Goal: Task Accomplishment & Management: Use online tool/utility

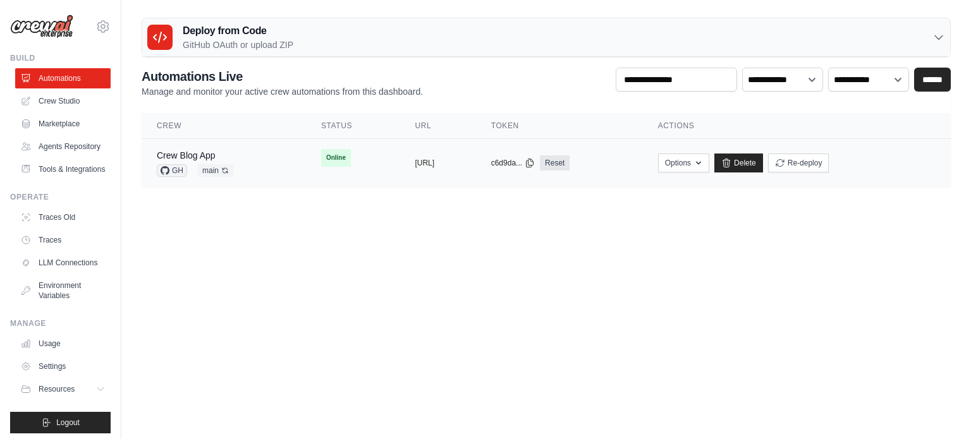
click at [351, 156] on td "Online" at bounding box center [353, 158] width 94 height 38
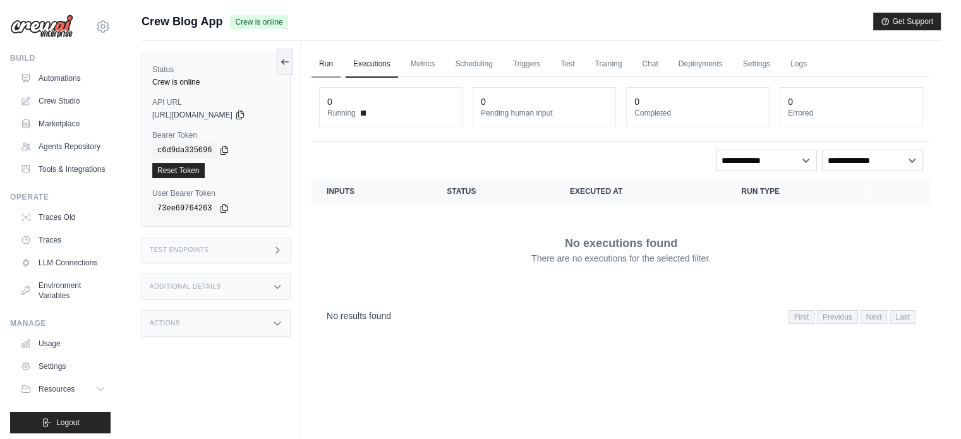
click at [332, 59] on link "Run" at bounding box center [326, 64] width 29 height 27
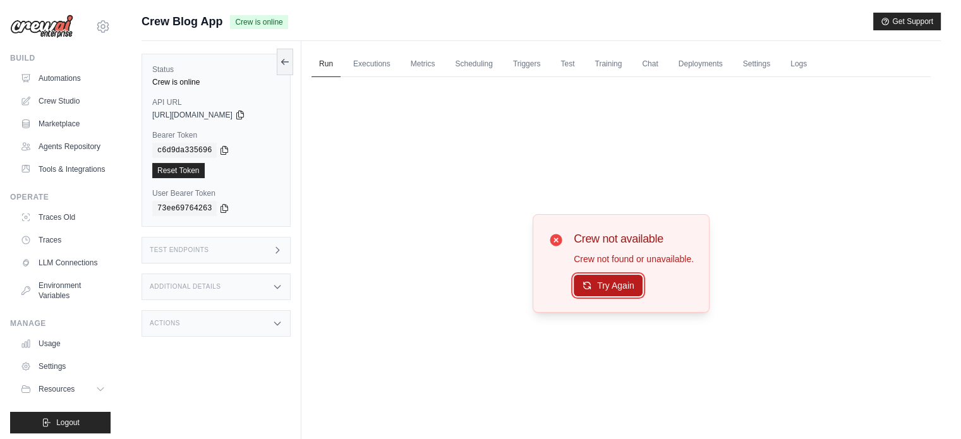
click at [607, 285] on button "Try Again" at bounding box center [608, 285] width 69 height 21
click at [606, 289] on button "Try Again" at bounding box center [608, 285] width 69 height 21
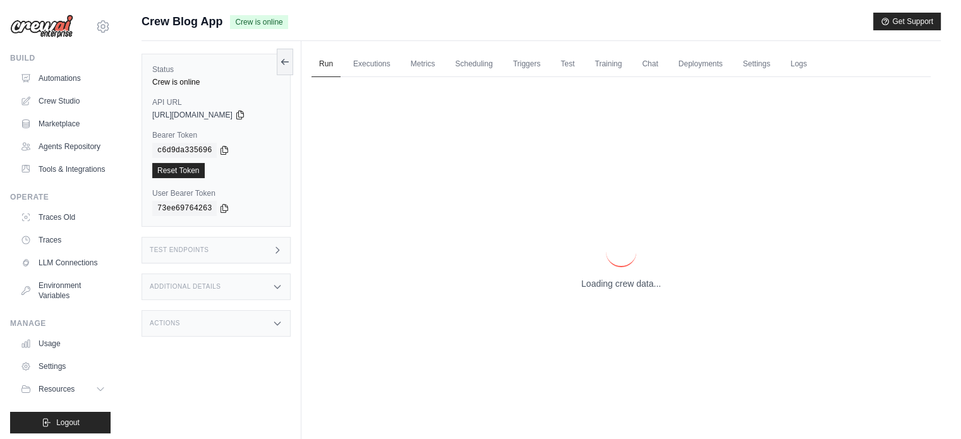
click at [606, 289] on p "Loading crew data..." at bounding box center [621, 283] width 80 height 13
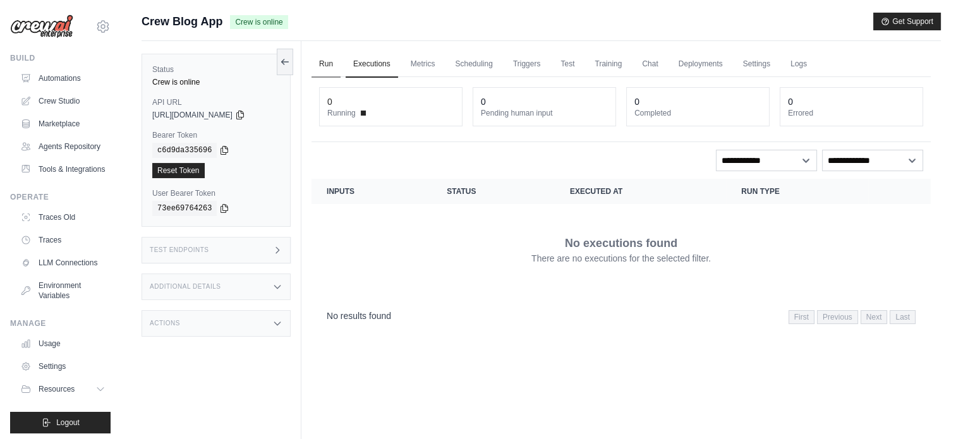
click at [329, 63] on link "Run" at bounding box center [326, 64] width 29 height 27
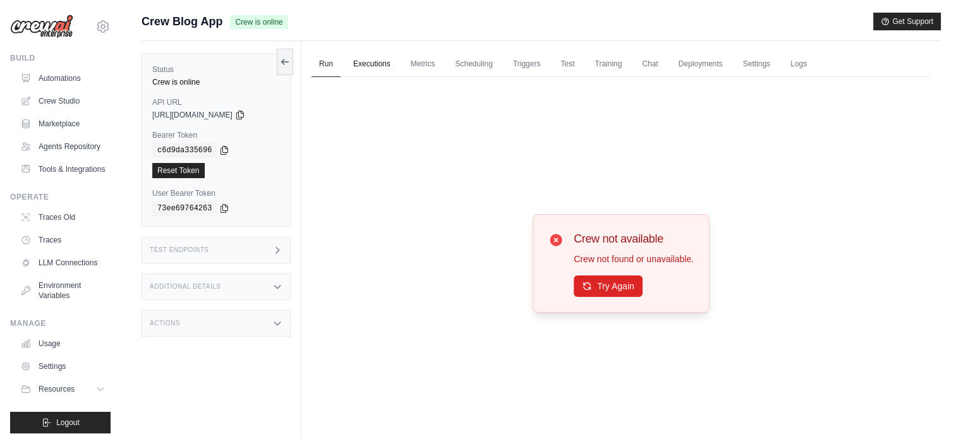
click at [376, 69] on link "Executions" at bounding box center [372, 64] width 52 height 27
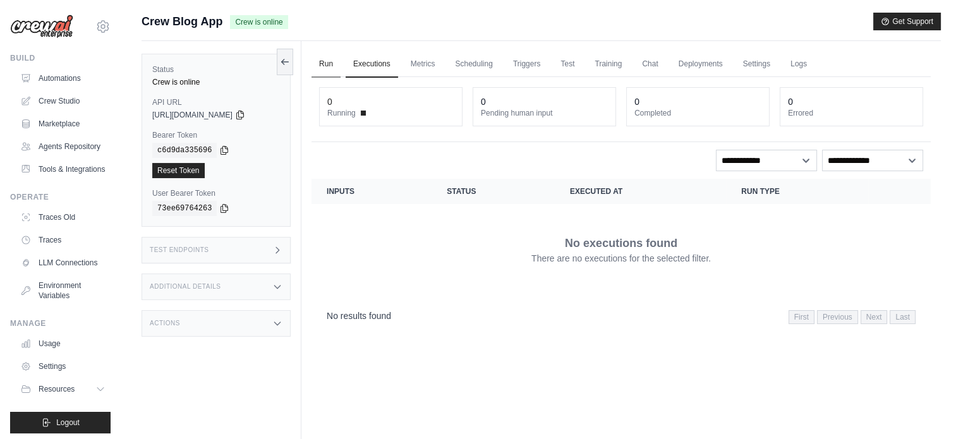
click at [322, 61] on link "Run" at bounding box center [326, 64] width 29 height 27
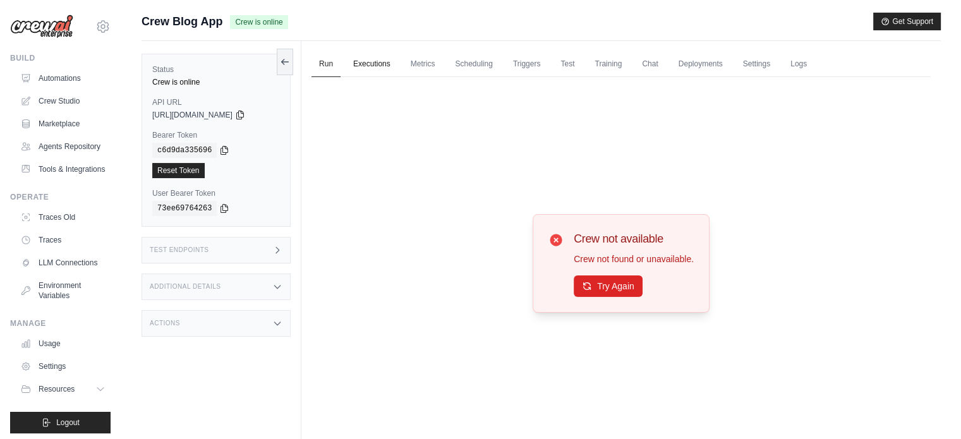
click at [360, 63] on link "Executions" at bounding box center [372, 64] width 52 height 27
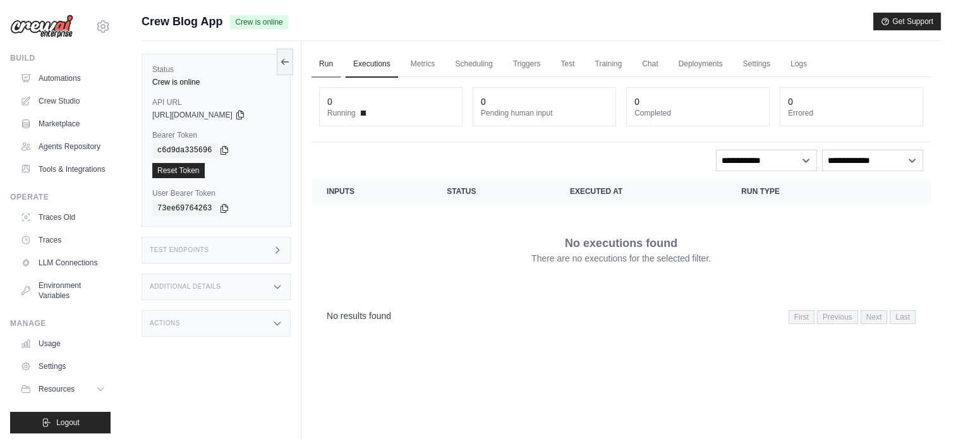
click at [322, 59] on link "Run" at bounding box center [326, 64] width 29 height 27
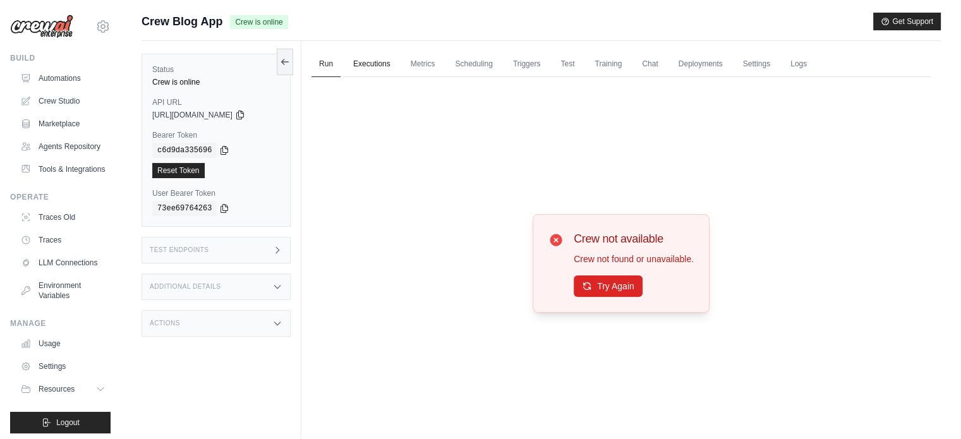
click at [364, 59] on link "Executions" at bounding box center [372, 64] width 52 height 27
